Goal: Task Accomplishment & Management: Manage account settings

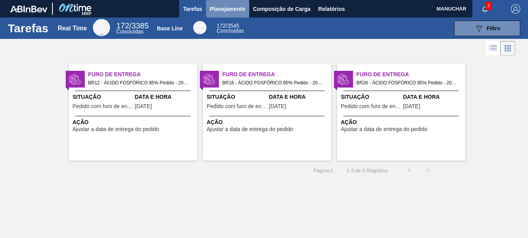
click at [218, 9] on span "Planejamento" at bounding box center [227, 8] width 35 height 9
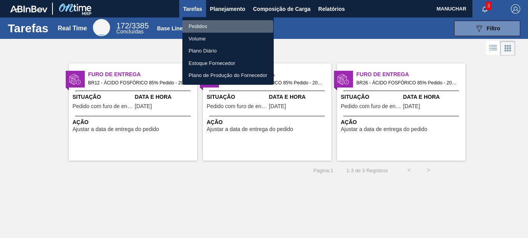
click at [216, 27] on li "Pedidos" at bounding box center [227, 26] width 91 height 12
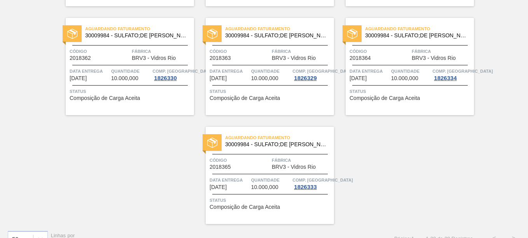
scroll to position [936, 0]
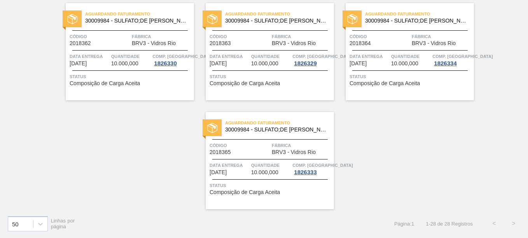
click at [252, 134] on div "Aguardando Faturamento 30009984 - SULFATO;DE SODIO ANIDRO;;" at bounding box center [269, 126] width 128 height 17
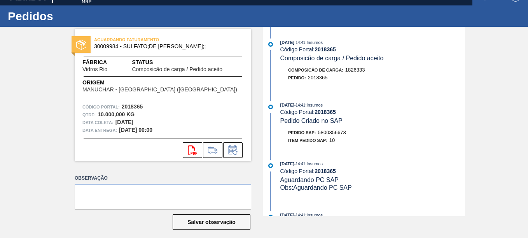
scroll to position [19, 0]
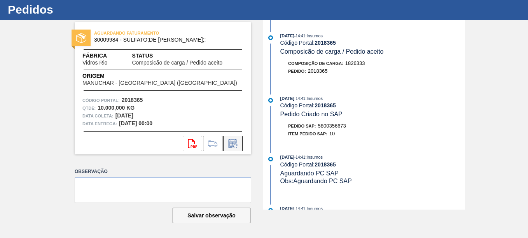
click at [231, 144] on icon at bounding box center [232, 143] width 12 height 9
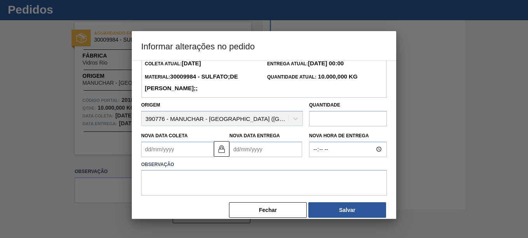
scroll to position [37, 0]
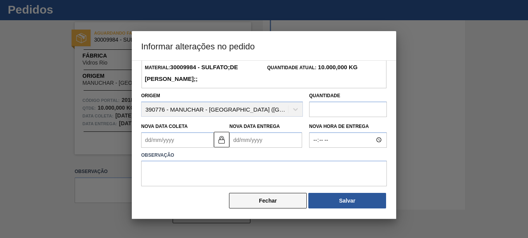
click at [256, 206] on button "Fechar" at bounding box center [268, 201] width 78 height 16
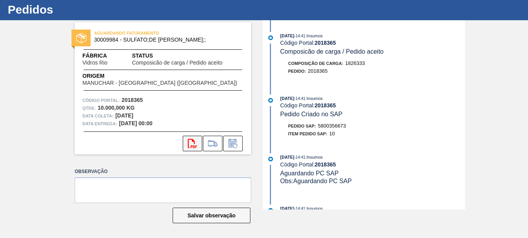
click at [196, 145] on icon "svg{fill:#ff0000}" at bounding box center [192, 143] width 9 height 9
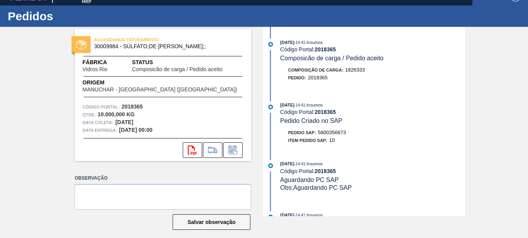
scroll to position [19, 0]
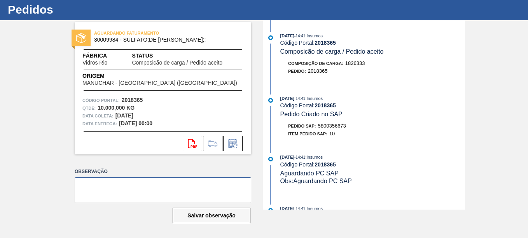
click at [129, 183] on textarea at bounding box center [163, 190] width 176 height 26
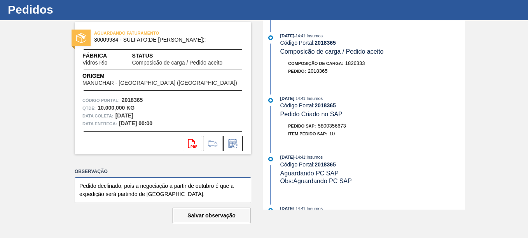
drag, startPoint x: 172, startPoint y: 196, endPoint x: 41, endPoint y: 180, distance: 132.3
click at [41, 180] on div "AGUARDANDO FATURAMENTO 30009984 - SULFATO;DE SODIO ANIDRO;; Fábrica Vidros Rio …" at bounding box center [264, 114] width 528 height 189
paste textarea ". Conforme acordado, a partir de outubro a expedição será realizada exclusivame…"
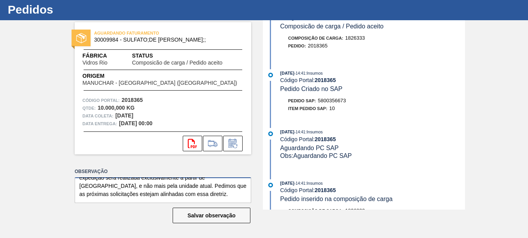
scroll to position [39, 0]
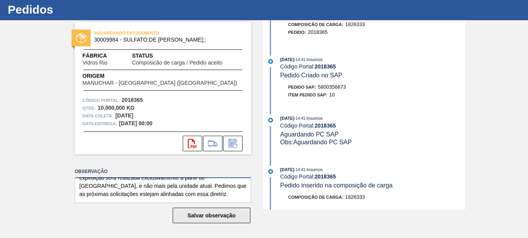
type textarea "Pedido declinado. Conforme acordado, a partir de outubro a expedição será reali…"
click at [218, 210] on button "Salvar observação" at bounding box center [211, 215] width 78 height 16
click at [217, 213] on button "Salvar observação" at bounding box center [211, 215] width 78 height 16
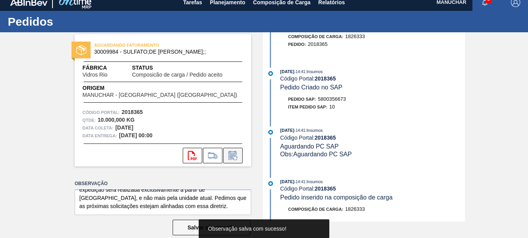
scroll to position [0, 0]
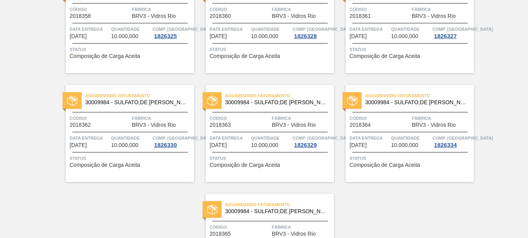
scroll to position [936, 0]
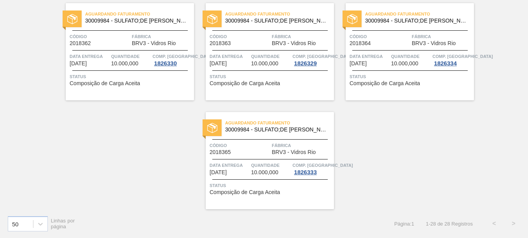
click at [410, 32] on div "Aguardando Faturamento 30009984 - SULFATO;DE SODIO ANIDRO;; Código 2018364 Fábr…" at bounding box center [409, 51] width 128 height 97
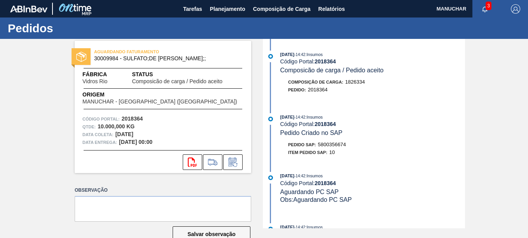
scroll to position [19, 0]
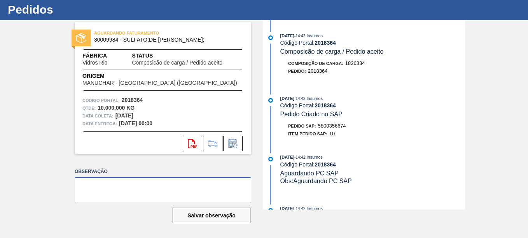
click at [150, 190] on textarea at bounding box center [163, 190] width 176 height 26
paste textarea "Pedido declinado. Conforme acordado, a partir de outubro a expedição será reali…"
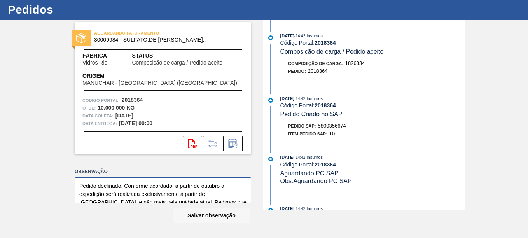
scroll to position [10, 0]
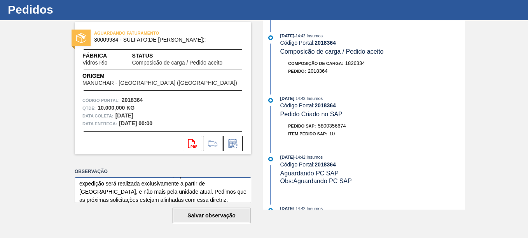
type textarea "Pedido declinado. Conforme acordado, a partir de outubro a expedição será reali…"
click at [188, 216] on button "Salvar observação" at bounding box center [211, 215] width 78 height 16
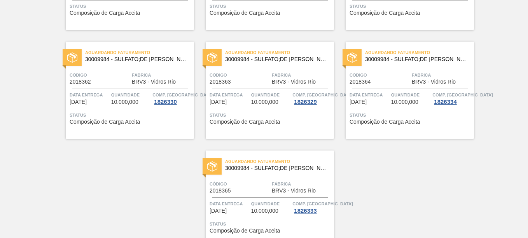
scroll to position [936, 0]
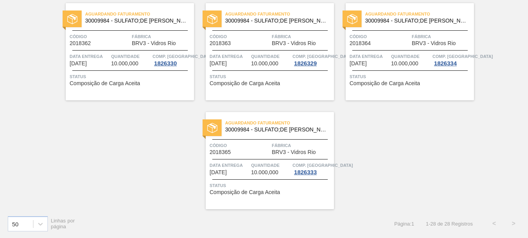
click at [401, 36] on span "Código" at bounding box center [379, 37] width 60 height 8
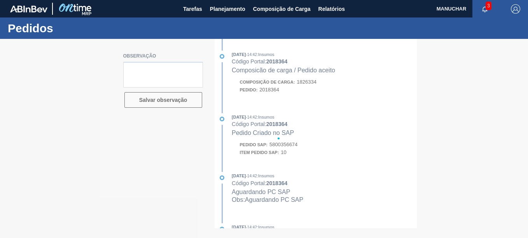
type textarea "Pedido declinado. Conforme acordado, a partir de outubro a expedição será reali…"
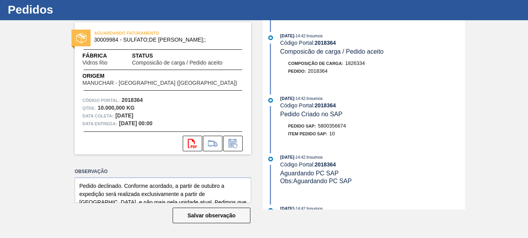
scroll to position [16, 0]
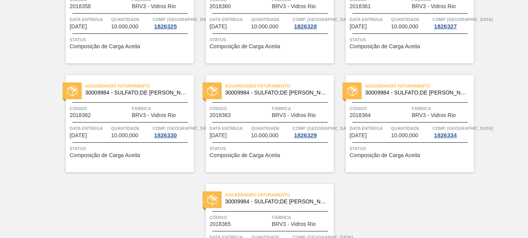
scroll to position [936, 0]
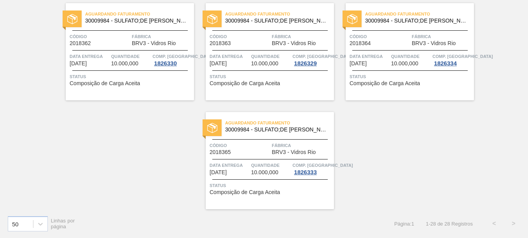
click at [240, 139] on div "Aguardando Faturamento 30009984 - SULFATO;DE SODIO ANIDRO;; Código 2018365 Fábr…" at bounding box center [269, 160] width 128 height 97
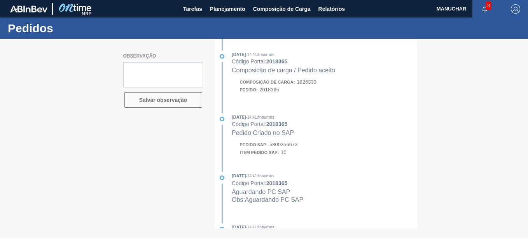
type textarea "Pedido declinado. Conforme acordado, a partir de outubro a expedição será reali…"
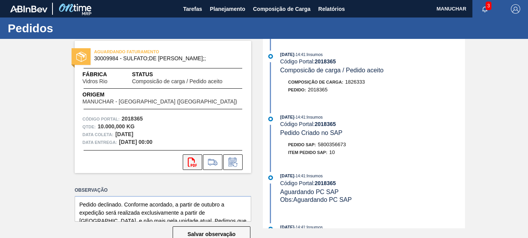
click at [197, 160] on button "svg{fill:#ff0000}" at bounding box center [192, 162] width 19 height 16
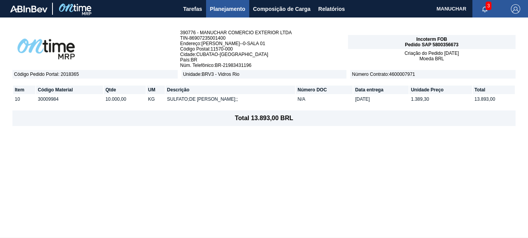
click at [482, 153] on div "390776 - MANUCHAR COMERCIO EXTERIOR LTDA TIN - 86907235001400 Endereço : PLINIO…" at bounding box center [264, 127] width 528 height 220
